Goal: Information Seeking & Learning: Learn about a topic

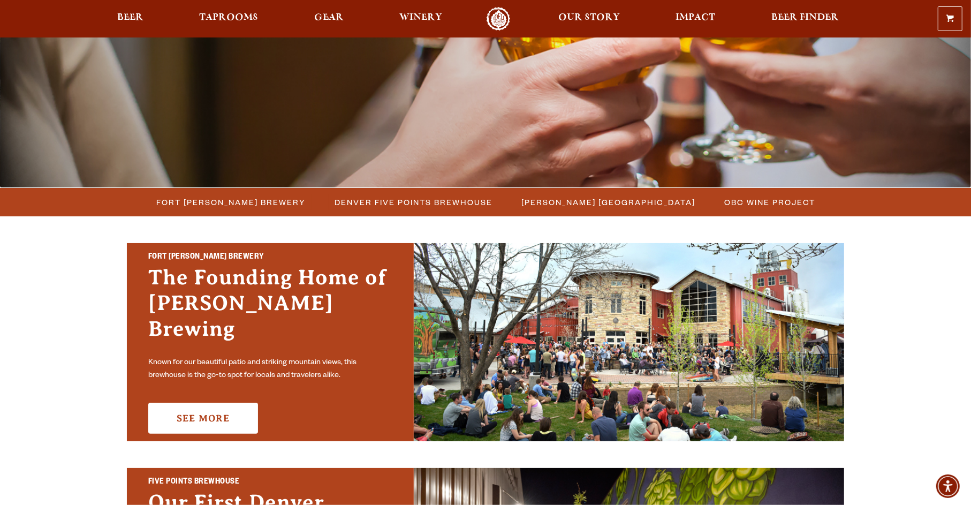
scroll to position [268, 0]
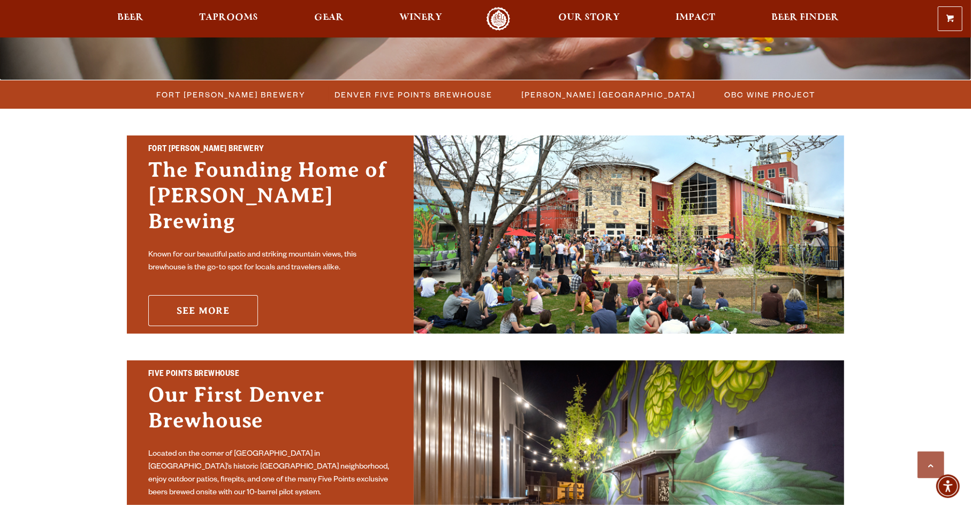
click at [211, 295] on link "See More" at bounding box center [203, 310] width 110 height 31
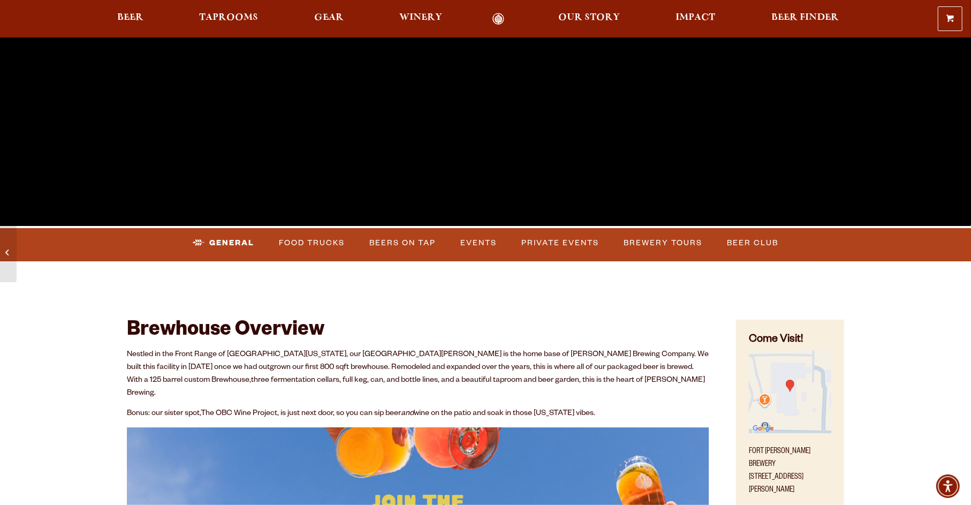
scroll to position [321, 0]
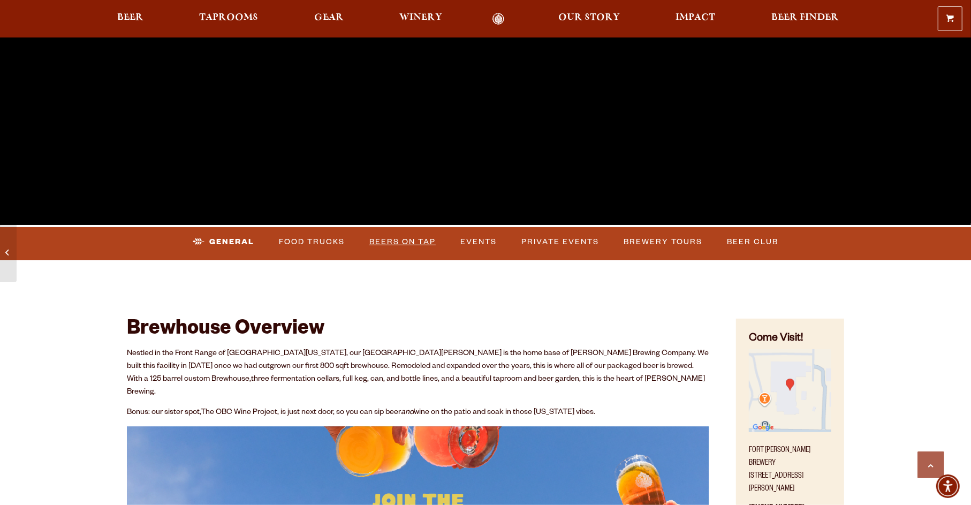
click at [385, 239] on link "Beers on Tap" at bounding box center [402, 242] width 75 height 25
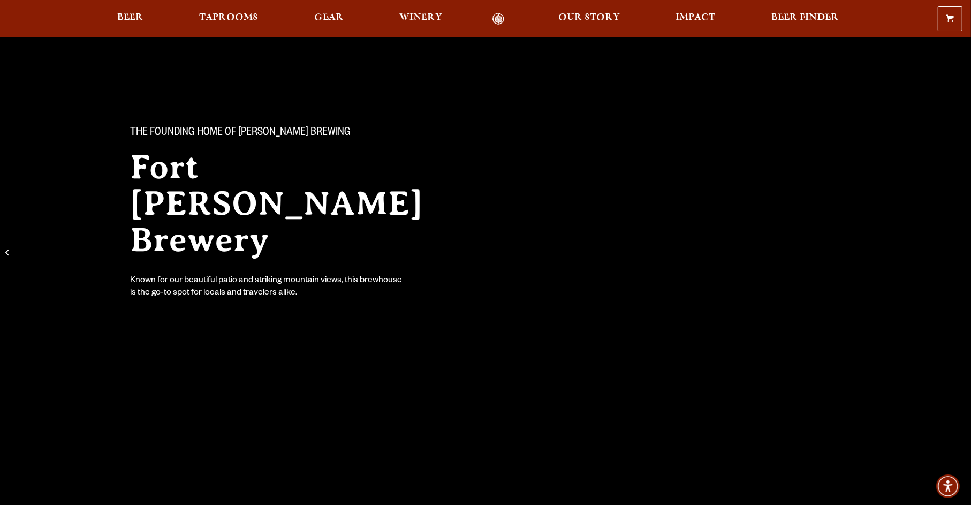
scroll to position [0, 0]
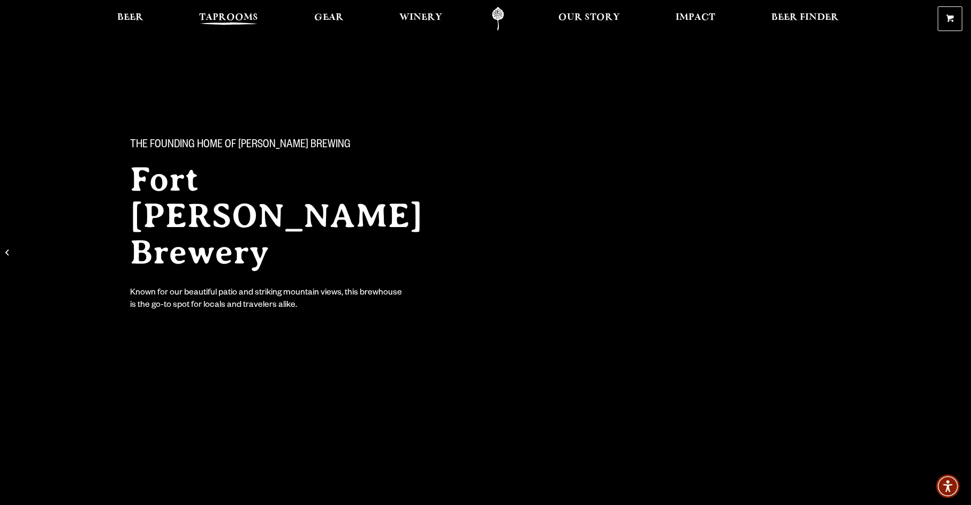
click at [237, 13] on span "Taprooms" at bounding box center [228, 17] width 59 height 9
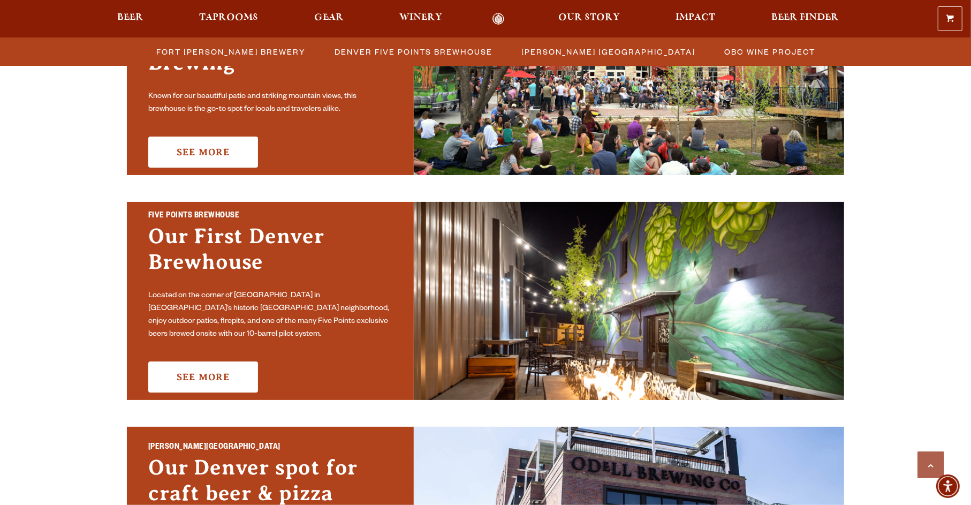
scroll to position [428, 0]
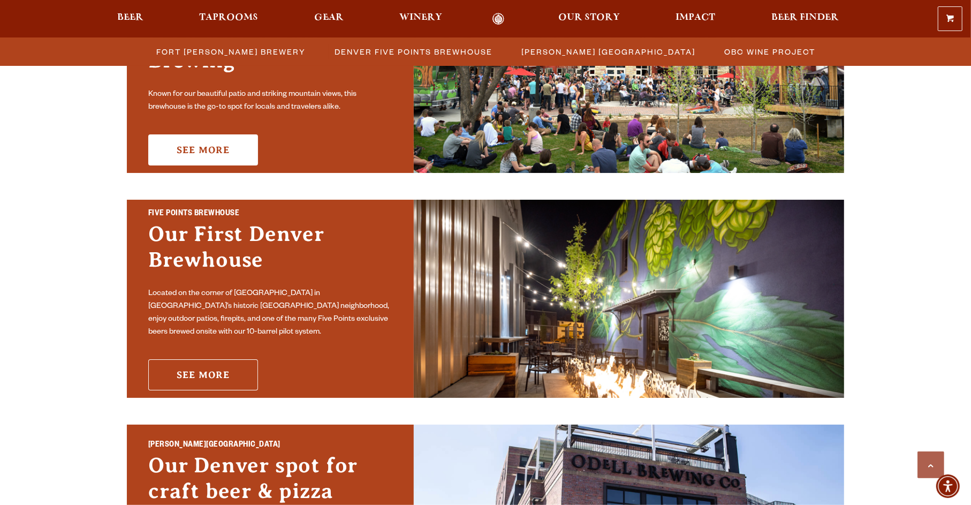
click at [225, 363] on link "See More" at bounding box center [203, 374] width 110 height 31
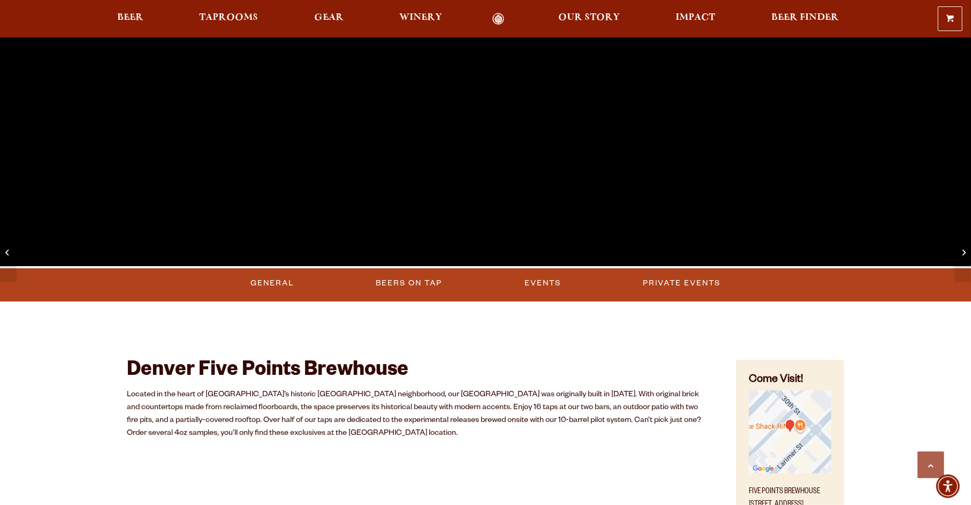
scroll to position [375, 0]
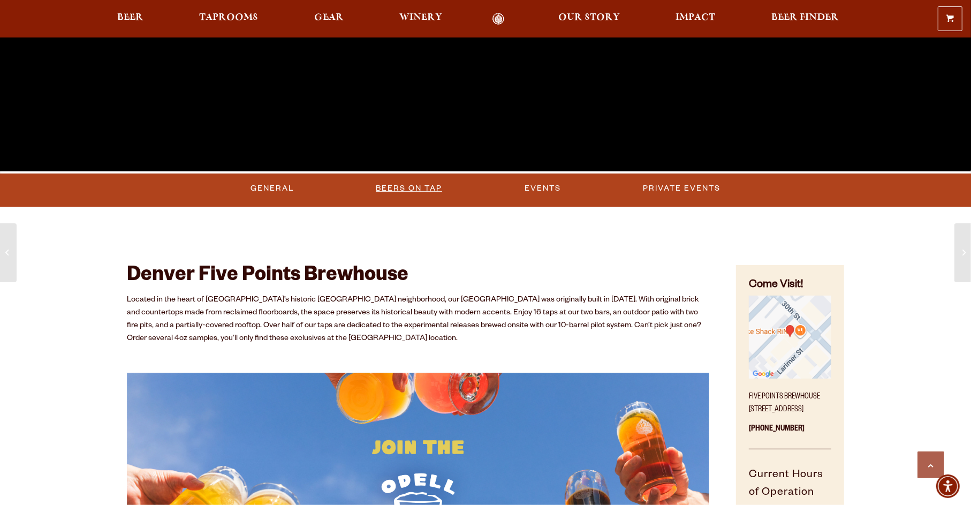
click at [421, 182] on link "Beers on Tap" at bounding box center [408, 188] width 75 height 25
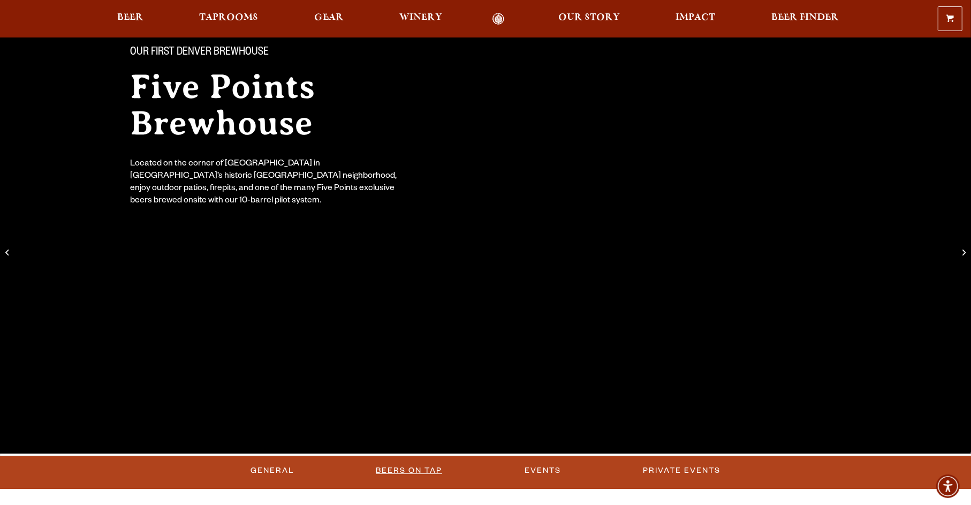
scroll to position [0, 0]
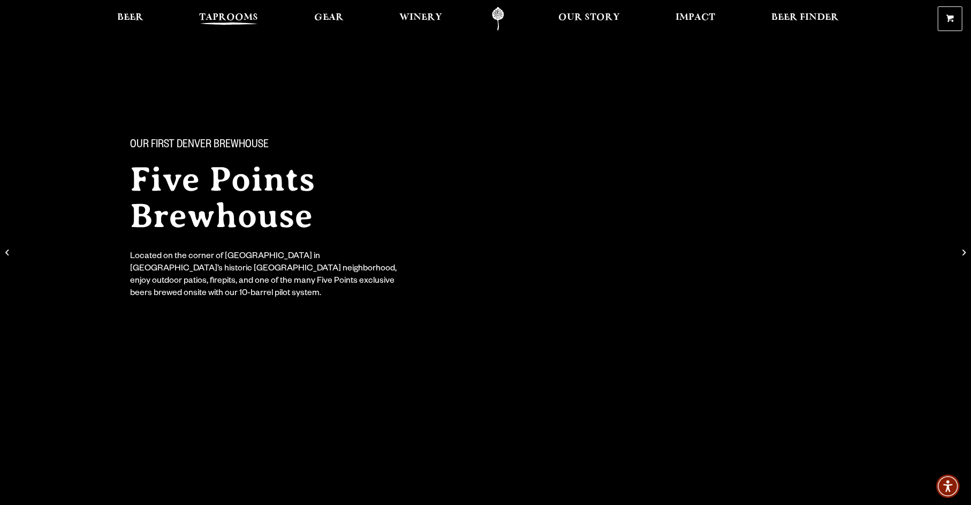
click at [241, 22] on span "Taprooms" at bounding box center [228, 17] width 59 height 9
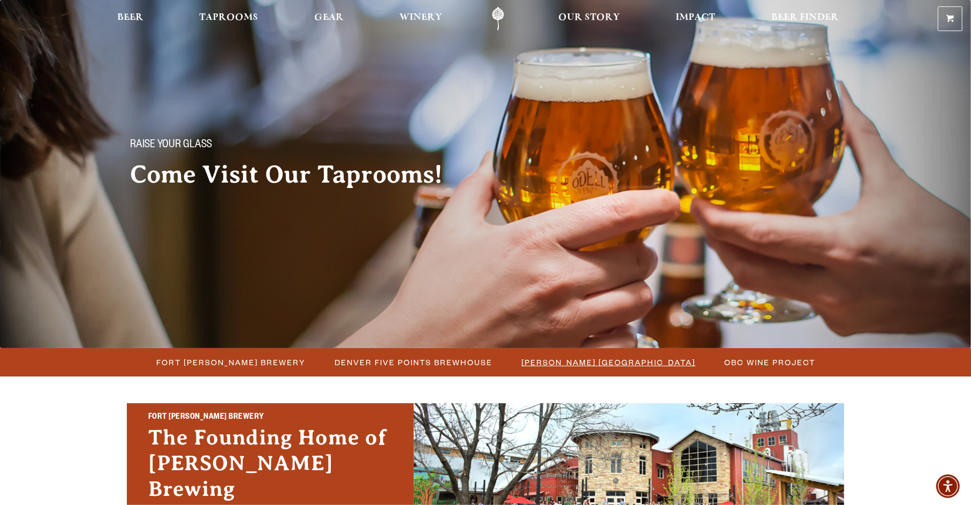
click at [599, 364] on span "[PERSON_NAME] [GEOGRAPHIC_DATA]" at bounding box center [609, 362] width 174 height 16
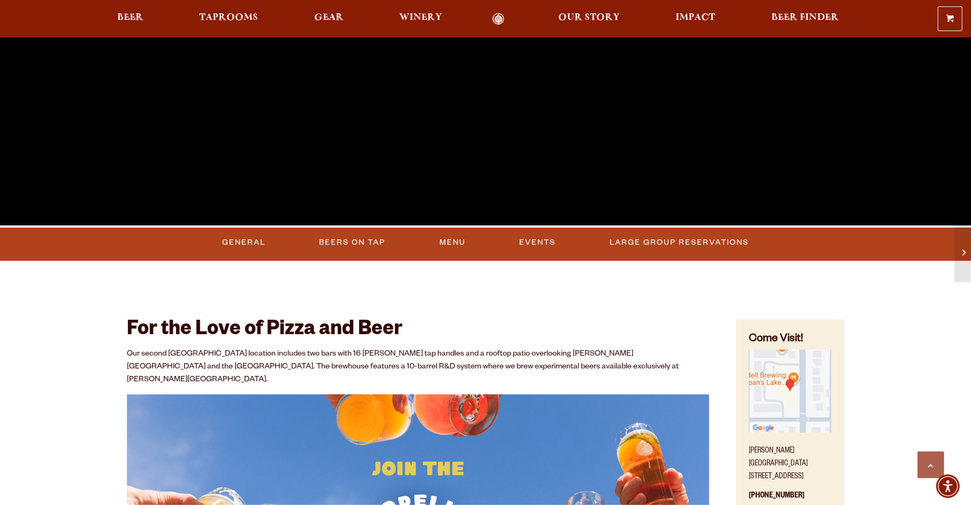
scroll to position [321, 0]
click at [370, 241] on link "Beers On Tap" at bounding box center [352, 242] width 75 height 25
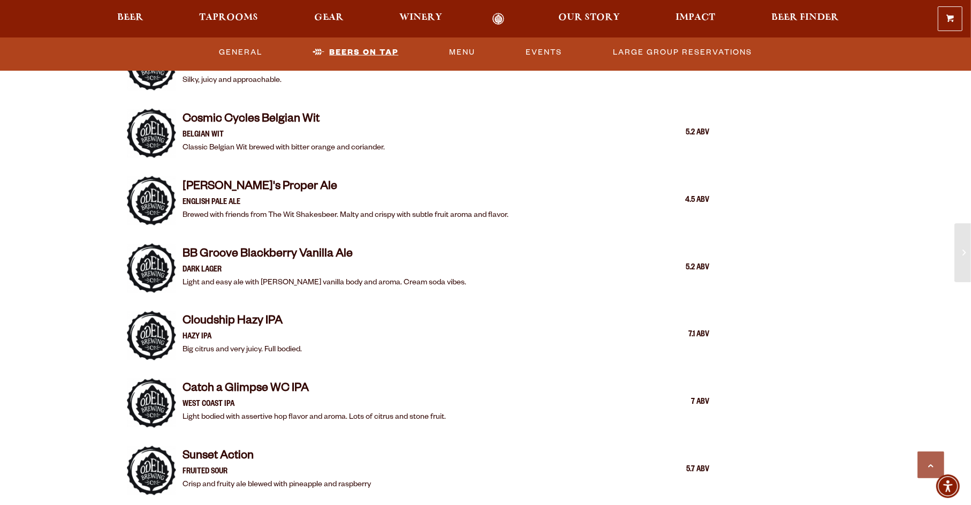
scroll to position [1377, 0]
